Goal: Find specific page/section: Find specific page/section

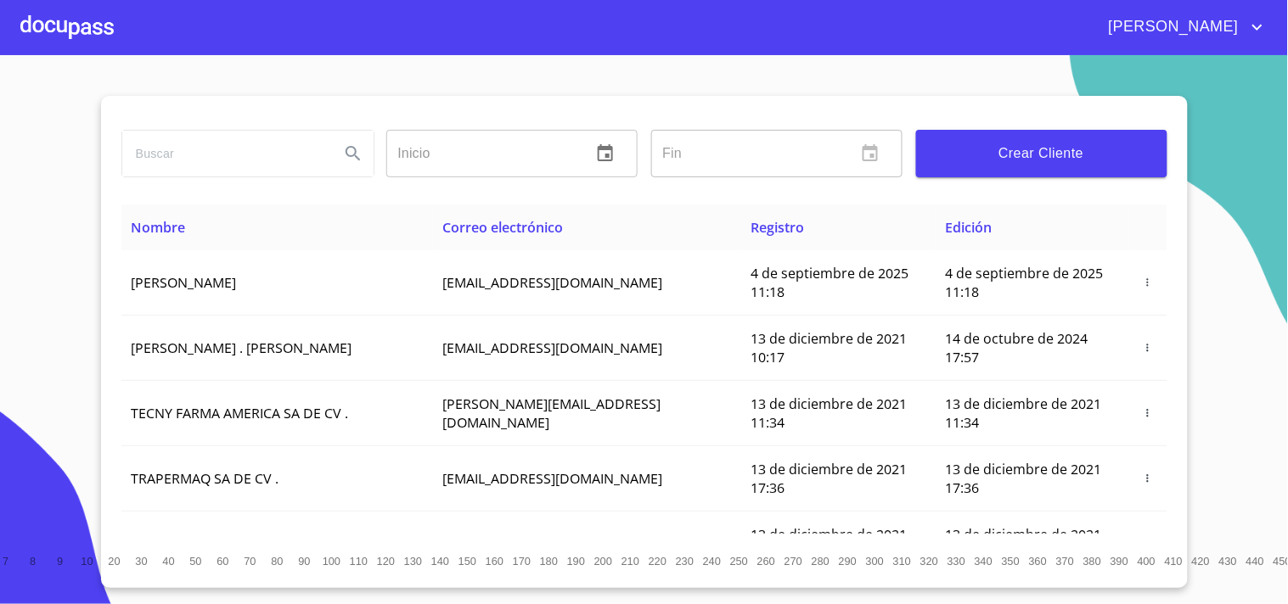
click at [195, 154] on input "search" at bounding box center [224, 154] width 204 height 46
click at [83, 19] on div at bounding box center [66, 27] width 93 height 54
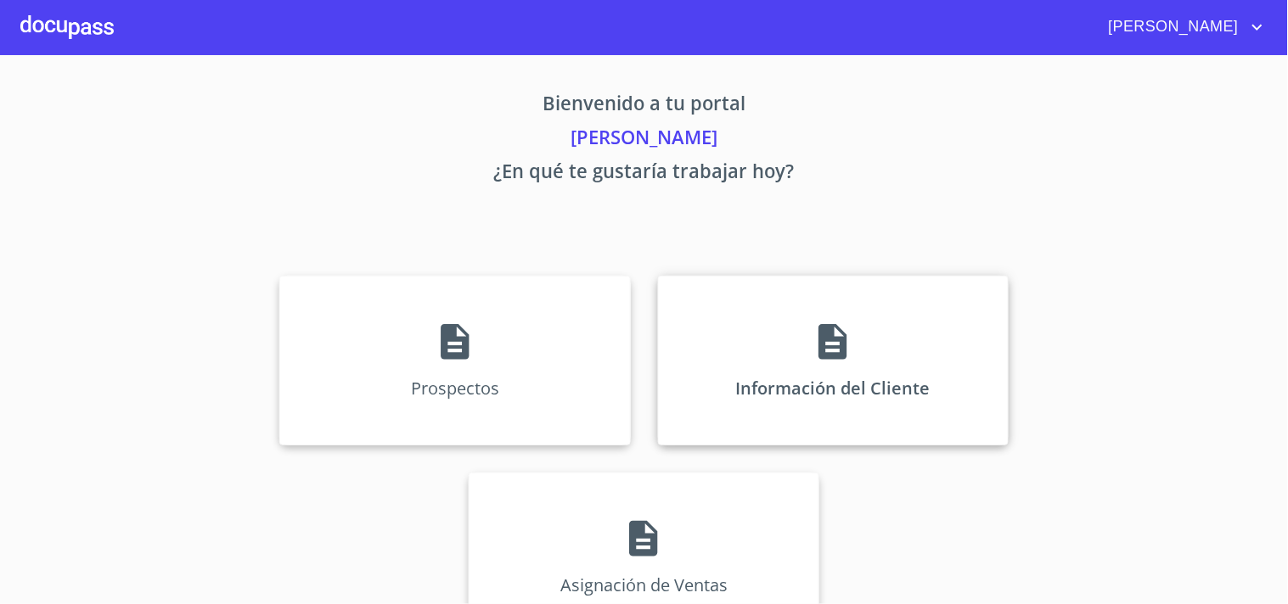
click at [885, 411] on div "Información del Cliente" at bounding box center [833, 361] width 351 height 170
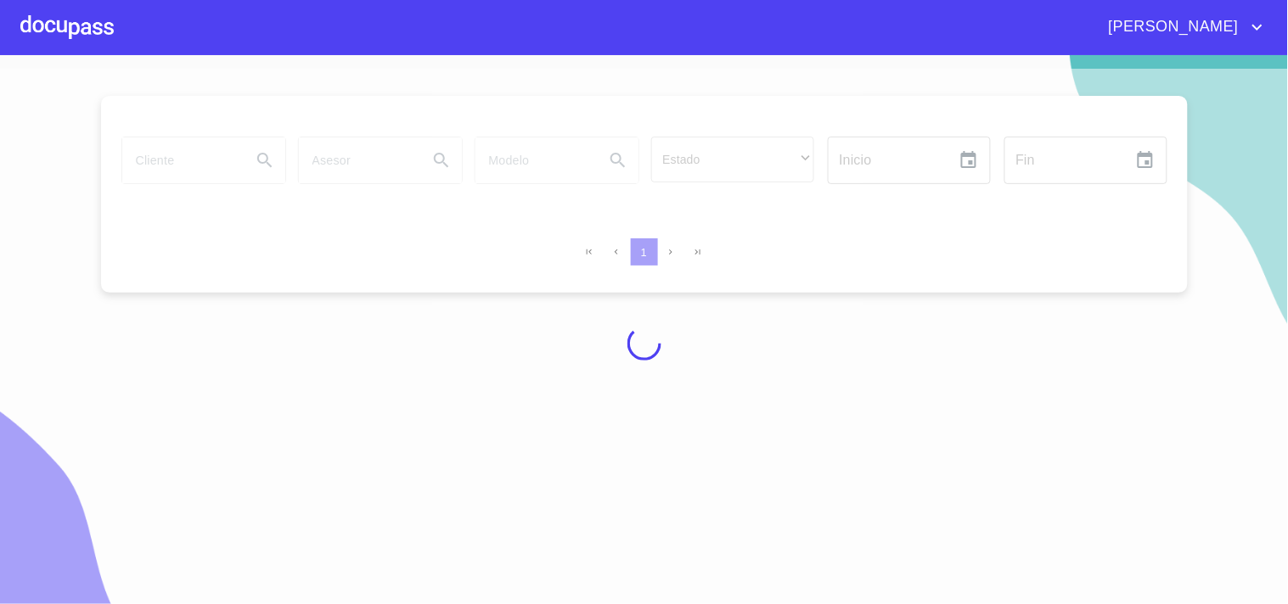
click at [171, 179] on div at bounding box center [644, 343] width 1288 height 549
click at [204, 164] on div at bounding box center [644, 343] width 1288 height 549
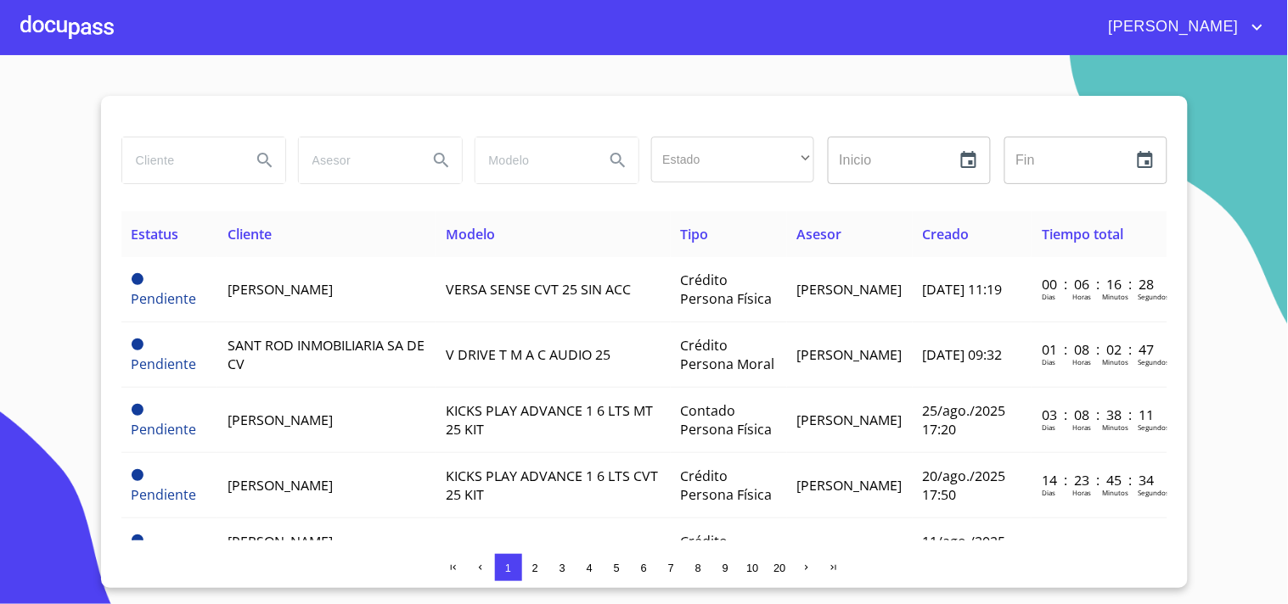
click at [204, 164] on input "search" at bounding box center [179, 161] width 115 height 46
type input "DIEGO"
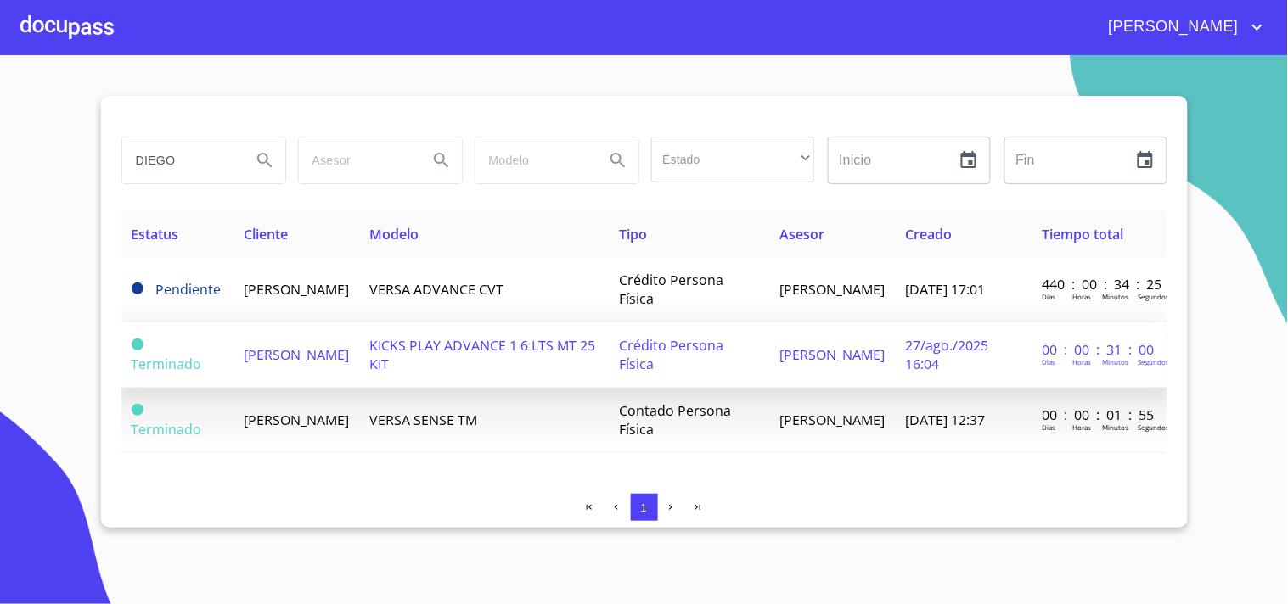
click at [359, 343] on td "[PERSON_NAME]" at bounding box center [296, 355] width 126 height 65
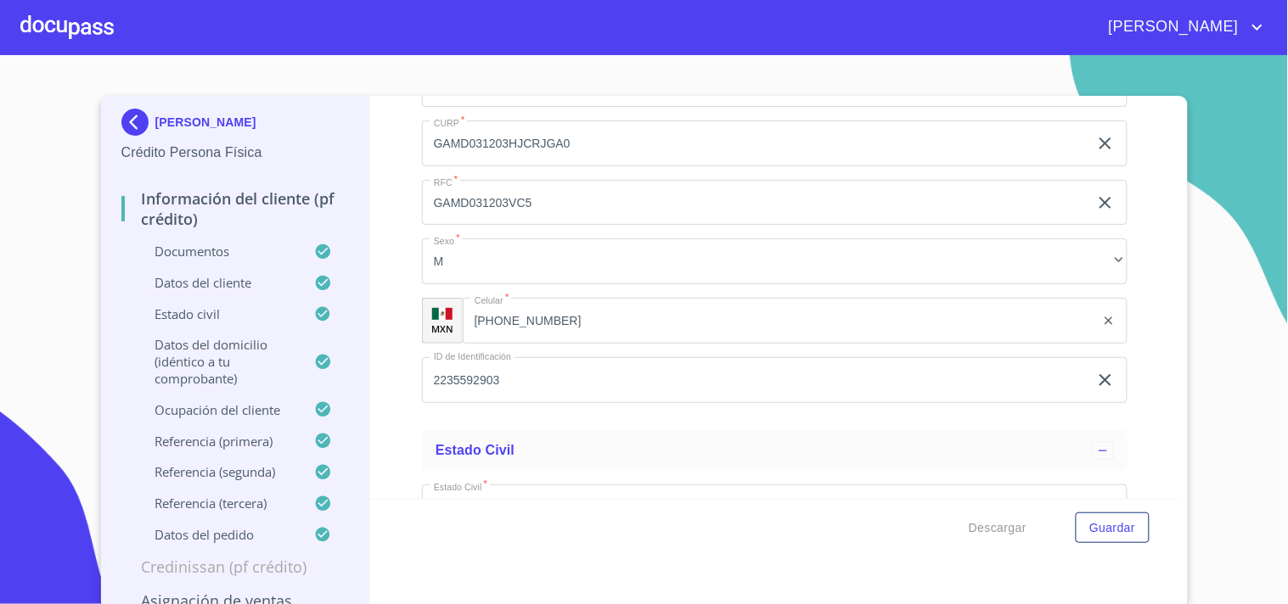
scroll to position [5849, 0]
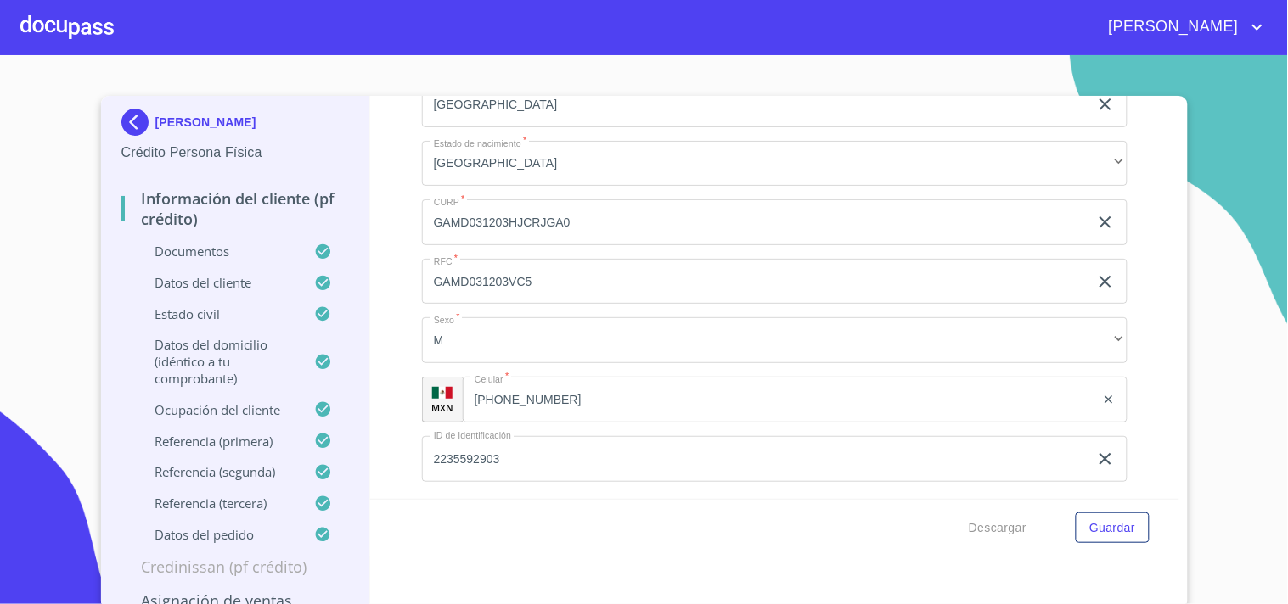
click at [41, 14] on div at bounding box center [66, 27] width 93 height 54
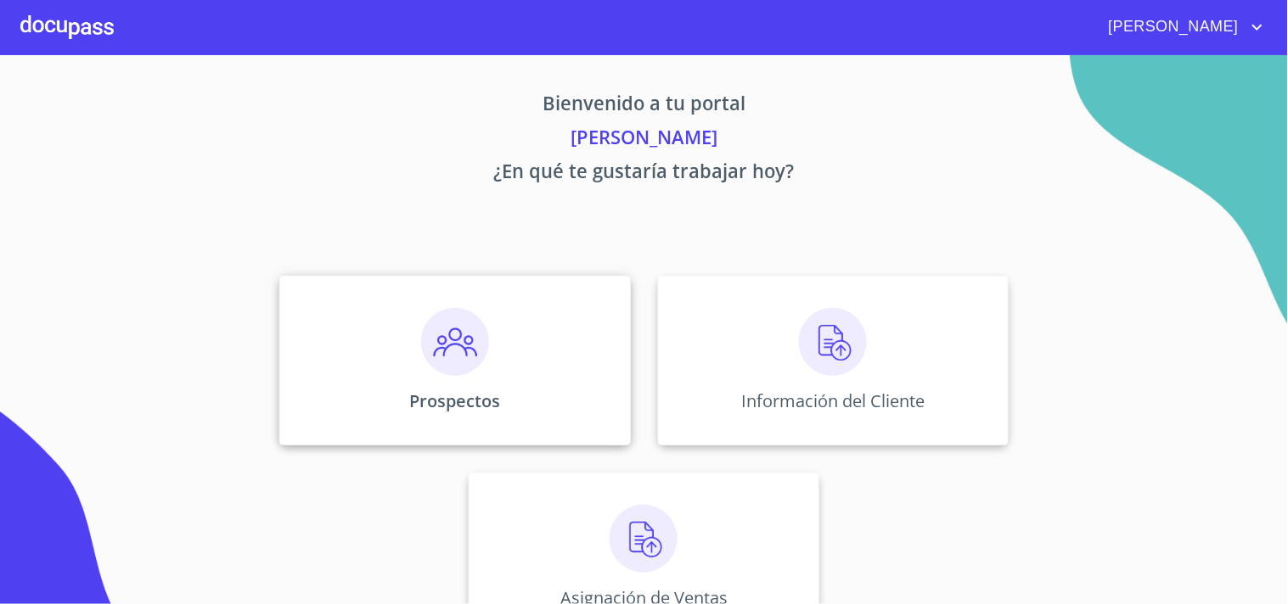
click at [482, 310] on div "Prospectos" at bounding box center [454, 361] width 351 height 170
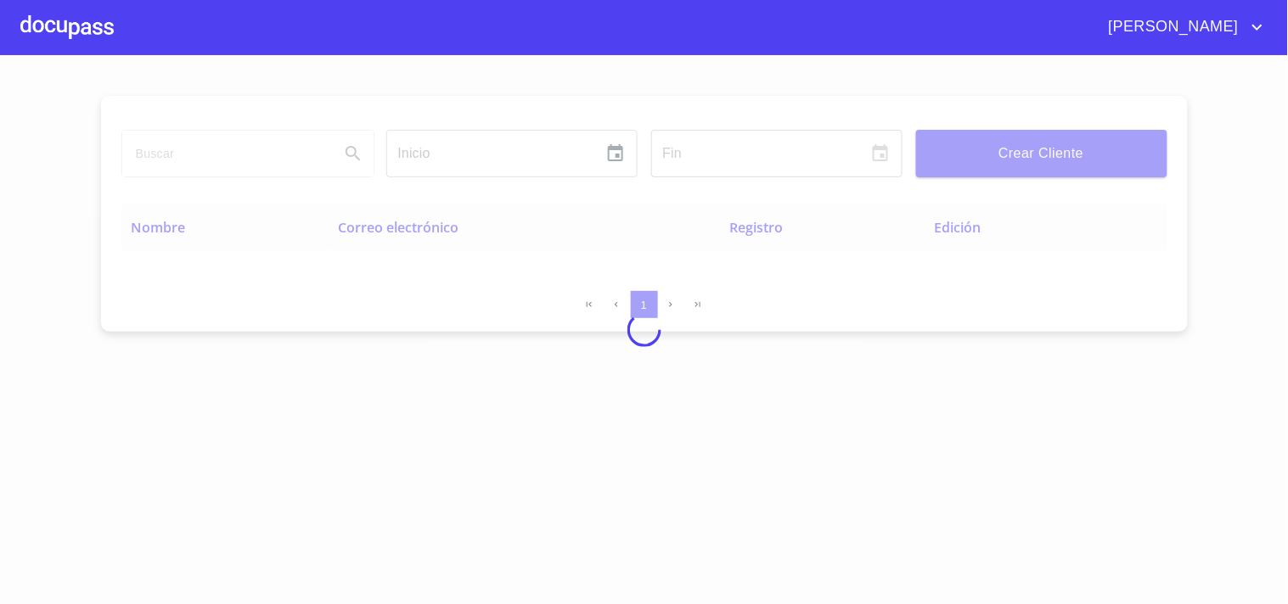
click at [222, 154] on input "search" at bounding box center [224, 154] width 204 height 46
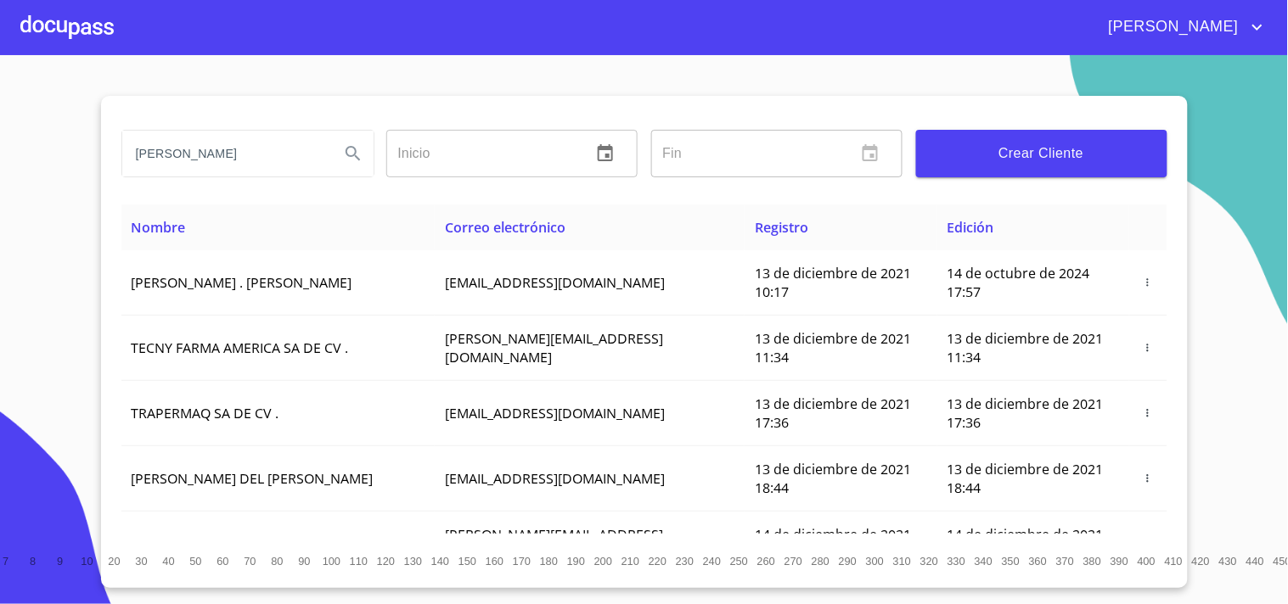
type input "[PERSON_NAME]"
click at [348, 143] on icon "Search" at bounding box center [353, 153] width 20 height 20
